Goal: Task Accomplishment & Management: Manage account settings

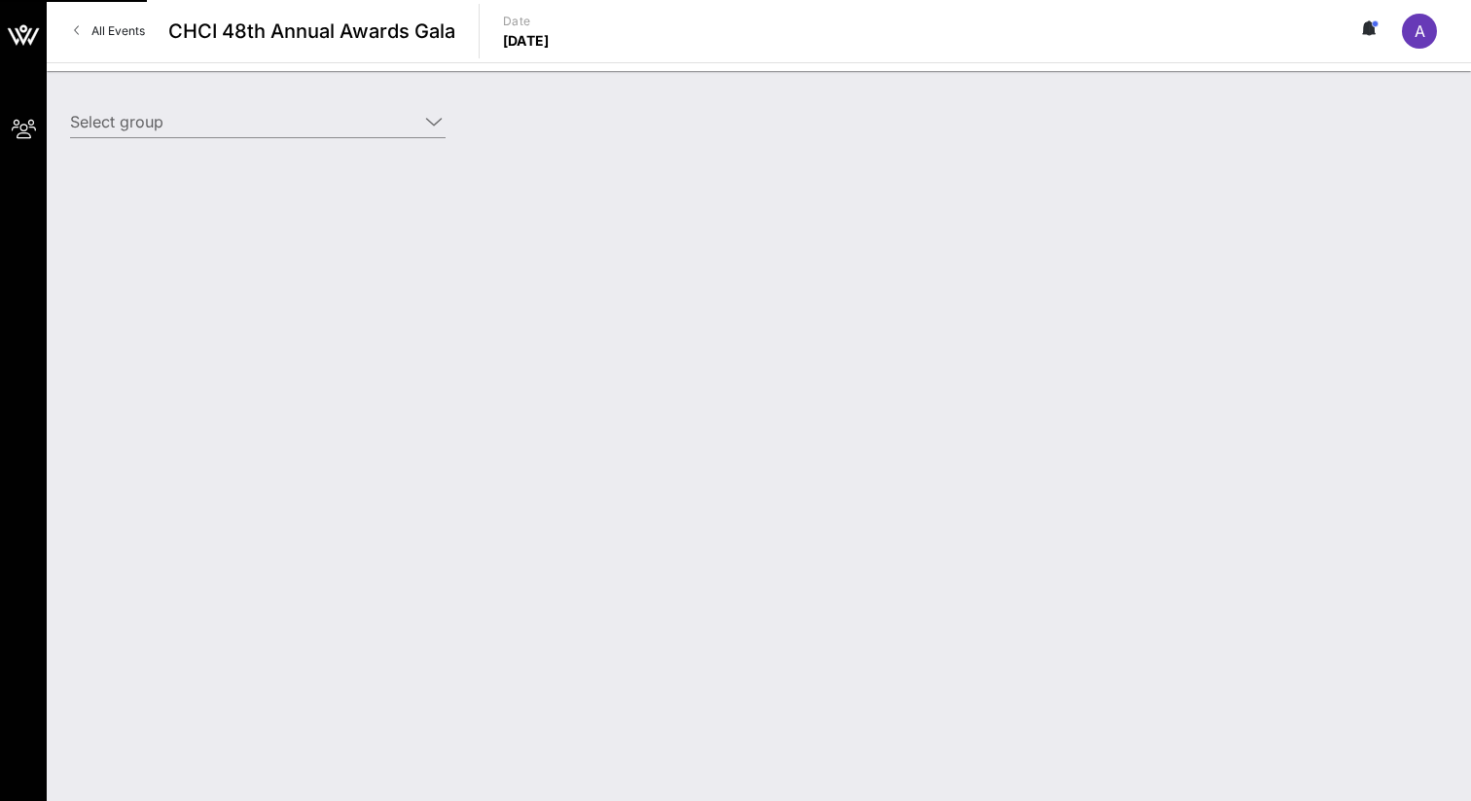
type input "Airbnb (Airbnb) [[PERSON_NAME], [EMAIL_ADDRESS][PERSON_NAME][DOMAIN_NAME]]"
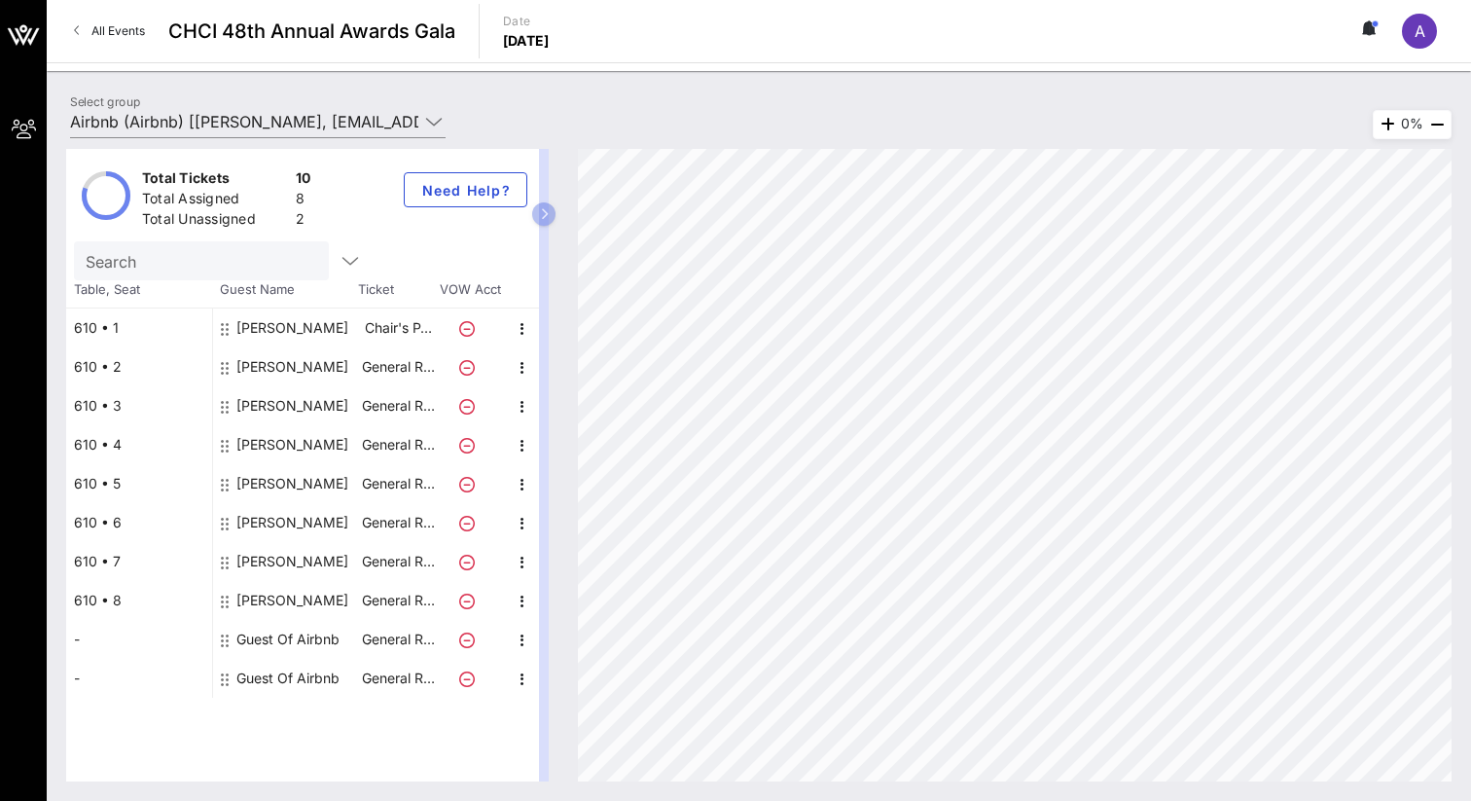
click at [466, 599] on icon at bounding box center [467, 602] width 16 height 16
click at [523, 600] on icon "button" at bounding box center [522, 601] width 23 height 23
click at [572, 607] on div "Edit" at bounding box center [571, 607] width 39 height 16
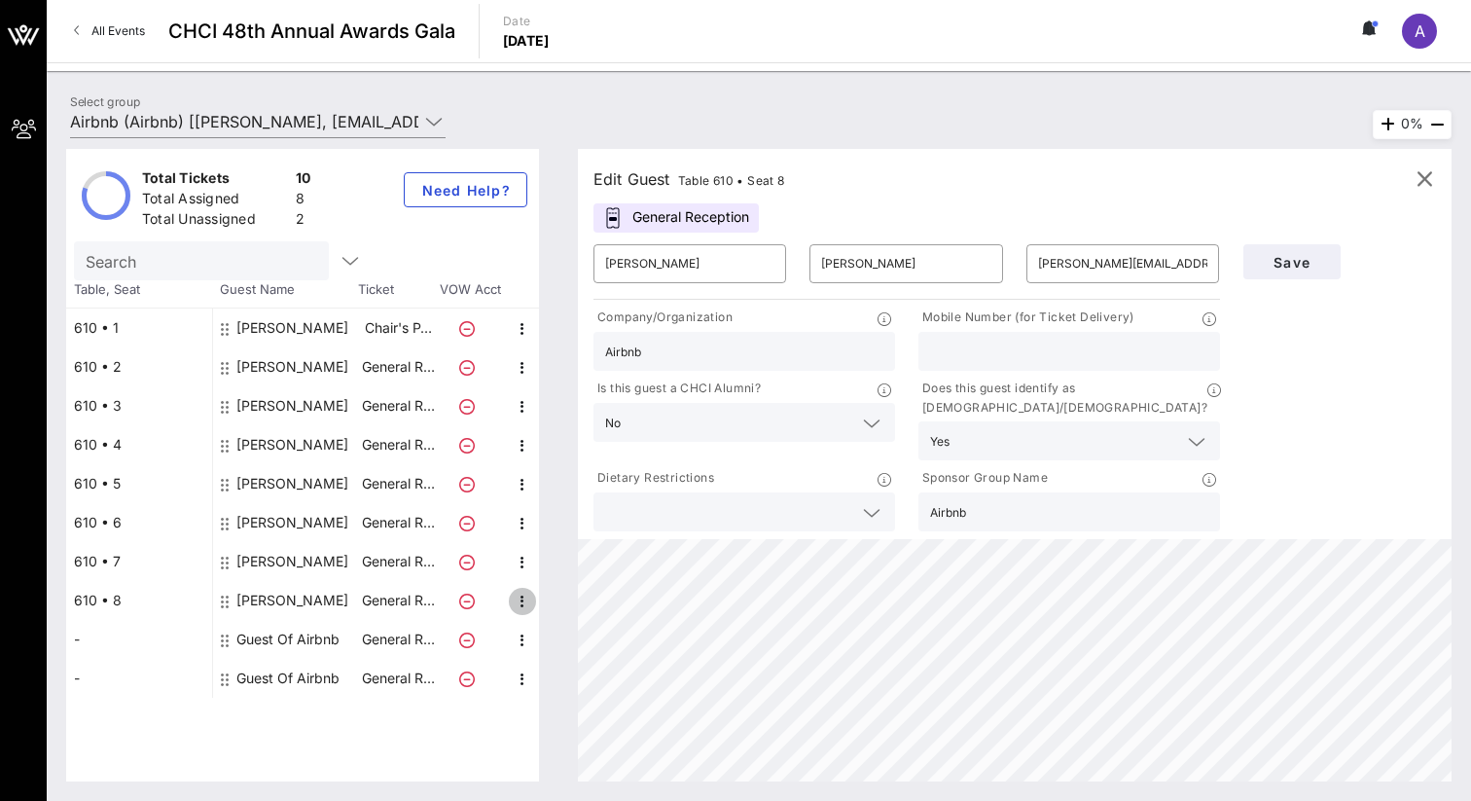
click at [519, 602] on icon "button" at bounding box center [522, 601] width 23 height 23
click at [567, 651] on div "Delete" at bounding box center [571, 646] width 39 height 16
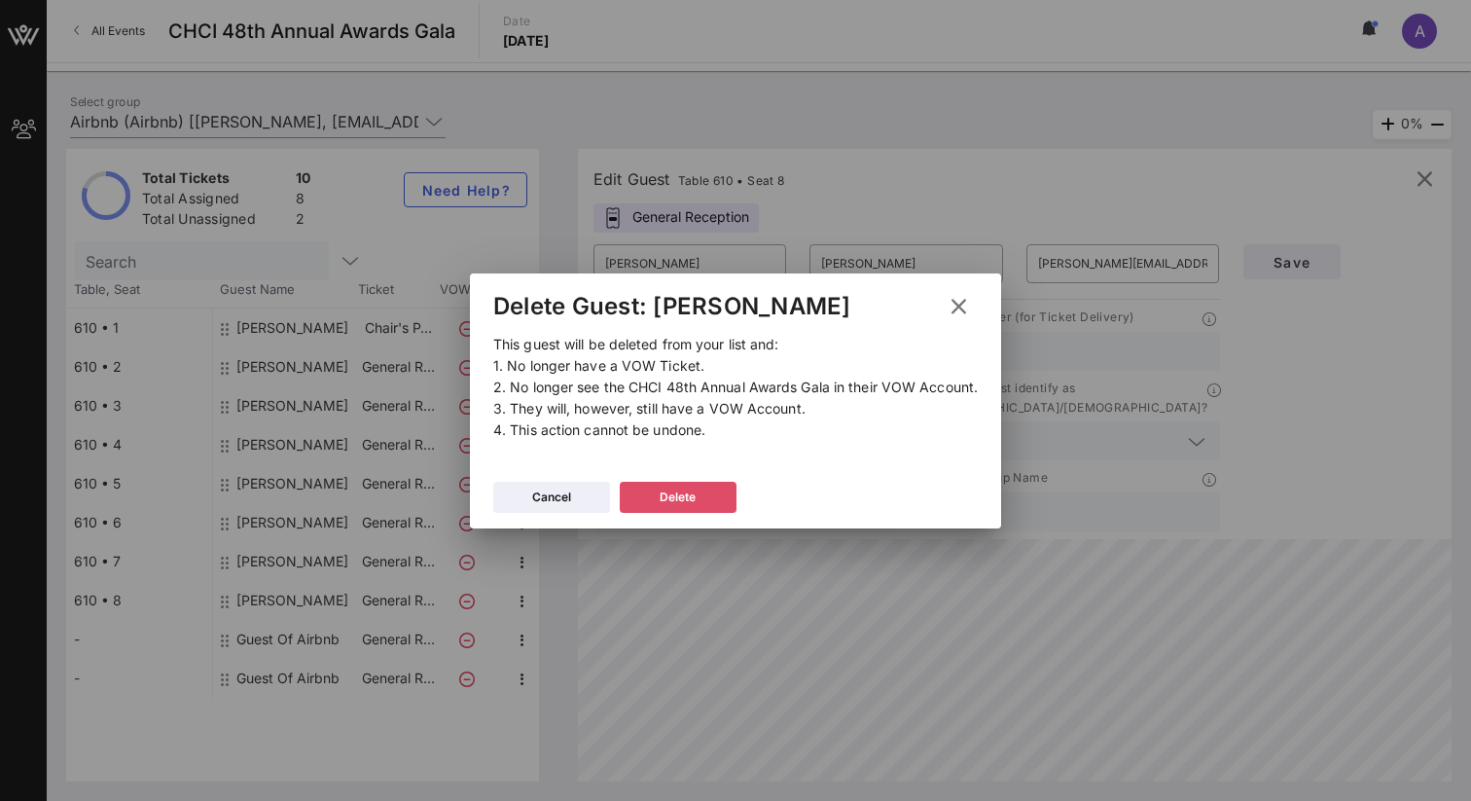
click at [674, 500] on icon at bounding box center [678, 497] width 14 height 12
